Goal: Task Accomplishment & Management: Manage account settings

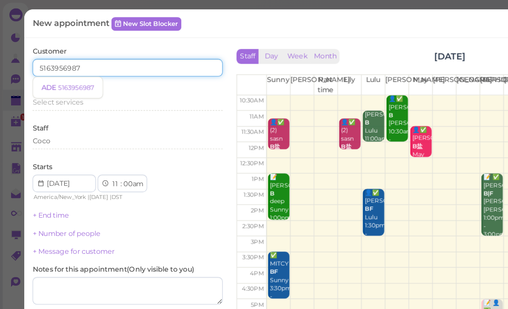
type input "5163956987"
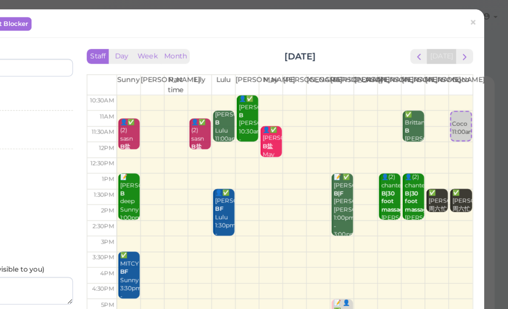
click at [478, 20] on span "×" at bounding box center [481, 17] width 6 height 12
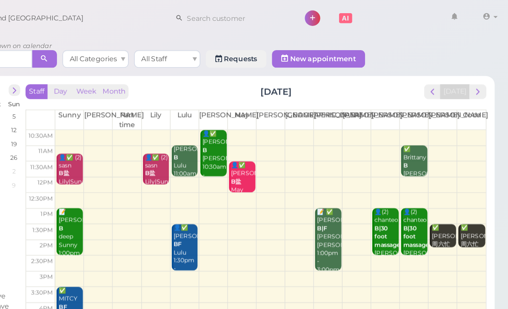
paste input "5163956987"
type input "5163956987"
click at [252, 29] on small "5163956987" at bounding box center [266, 29] width 28 height 6
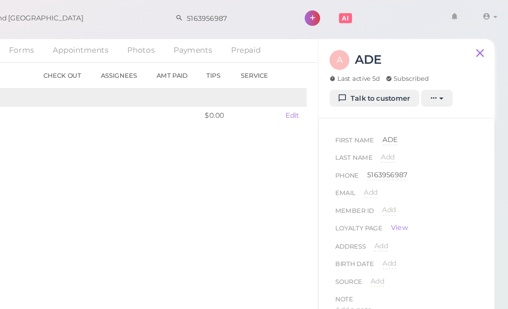
click at [411, 109] on span "ADE" at bounding box center [416, 108] width 11 height 6
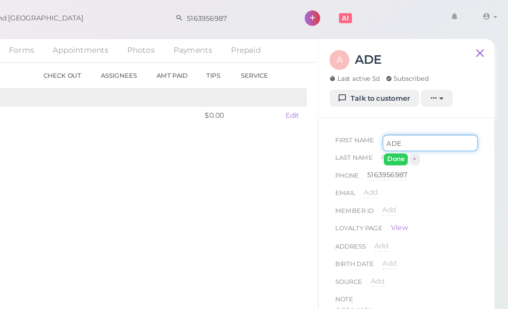
click at [411, 112] on input "ADE" at bounding box center [448, 110] width 74 height 13
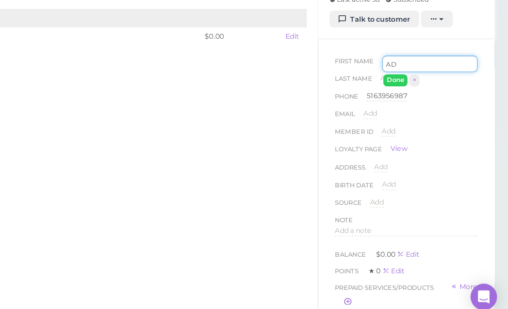
type input "A"
type input "[PERSON_NAME]"
click at [412, 119] on button "Done" at bounding box center [421, 123] width 19 height 9
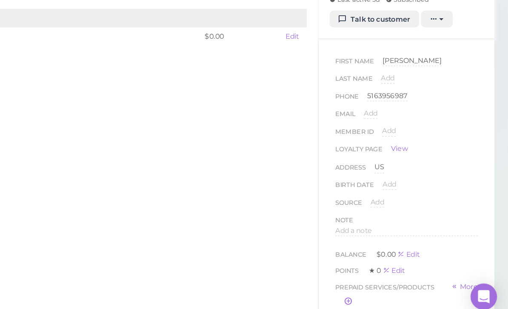
click at [410, 118] on span "Add" at bounding box center [415, 121] width 11 height 6
click at [410, 118] on input at bounding box center [447, 124] width 75 height 13
type input "Idowu"
click at [411, 132] on button "Done" at bounding box center [420, 136] width 19 height 9
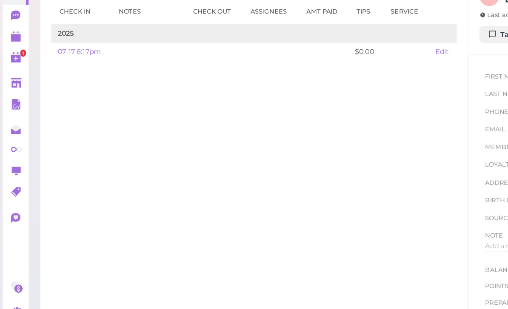
scroll to position [11, 0]
click at [11, 76] on polygon at bounding box center [13, 79] width 8 height 6
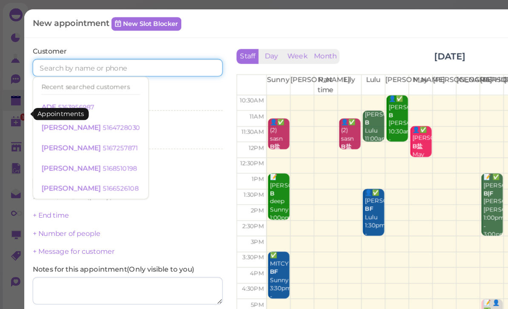
paste input "5163956987"
type input "5163956987"
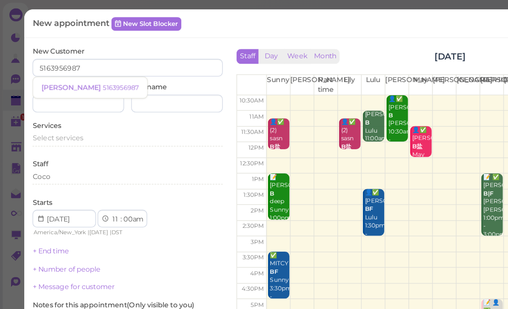
click at [87, 69] on small "5163956987" at bounding box center [93, 68] width 28 height 6
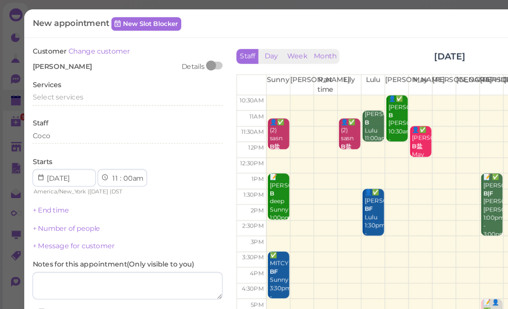
click at [64, 74] on div "Select services" at bounding box center [98, 75] width 147 height 8
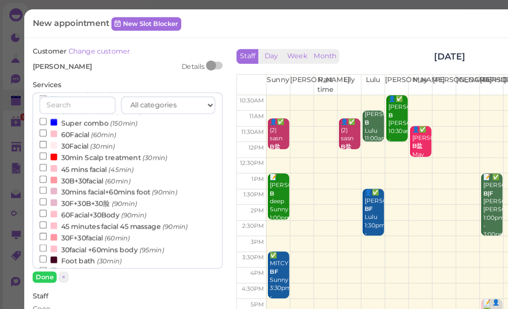
scroll to position [196, 0]
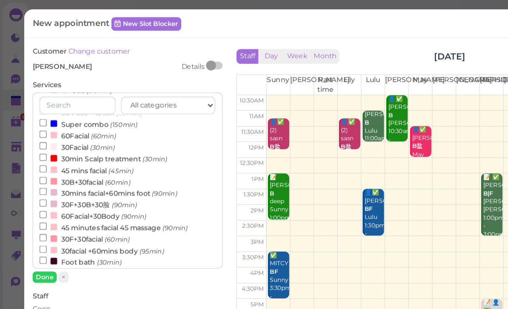
click at [66, 153] on label "30F+30B+30脸 (90min)" at bounding box center [68, 157] width 75 height 9
click at [36, 154] on input "30F+30B+30脸 (90min)" at bounding box center [34, 157] width 6 height 6
click at [36, 210] on button "Done" at bounding box center [34, 214] width 19 height 9
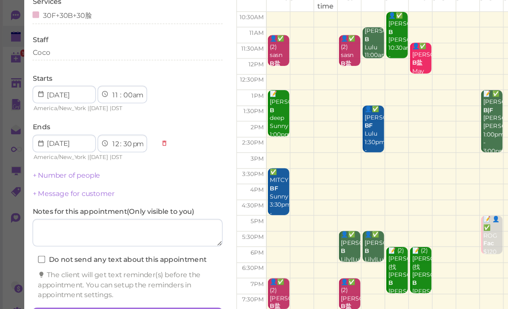
scroll to position [30, 0]
click at [64, 287] on button "Create appointment" at bounding box center [98, 294] width 147 height 14
